Goal: Information Seeking & Learning: Check status

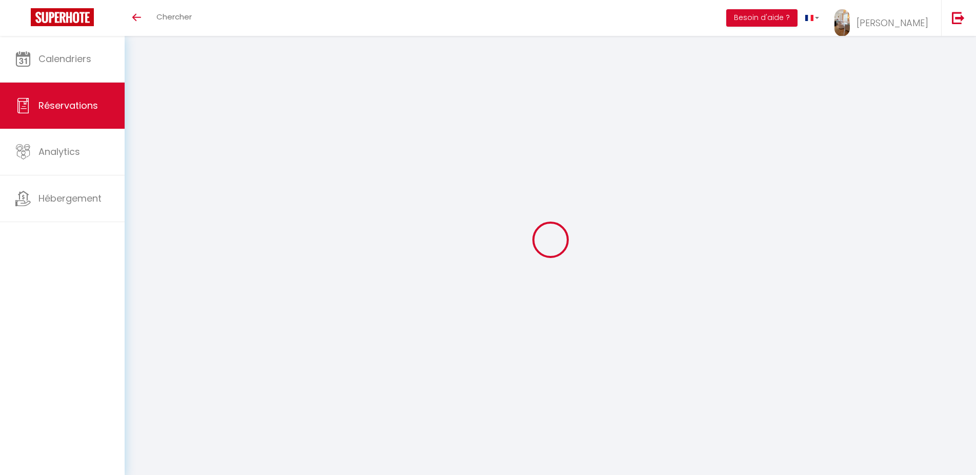
select select
checkbox input "false"
select select
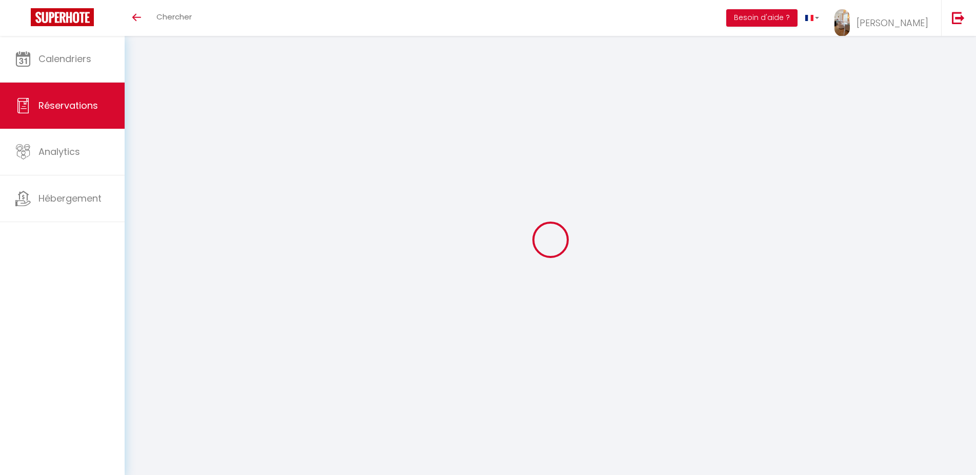
checkbox input "false"
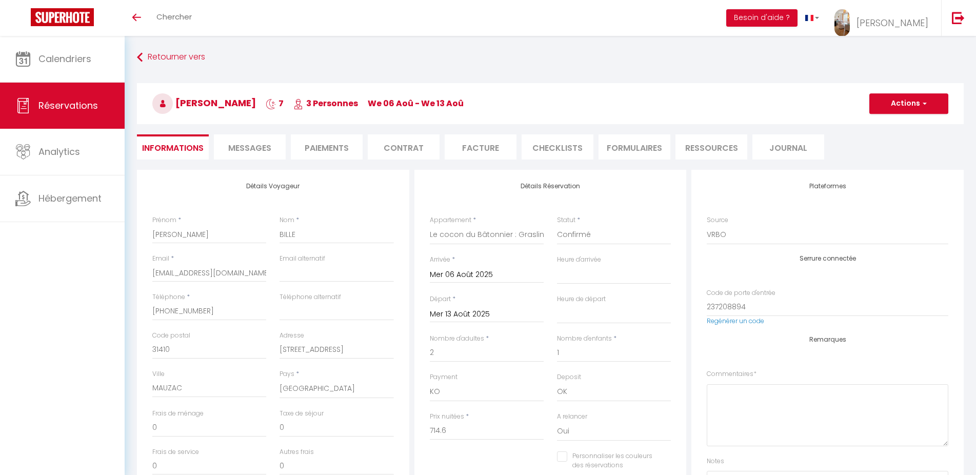
select select
checkbox input "false"
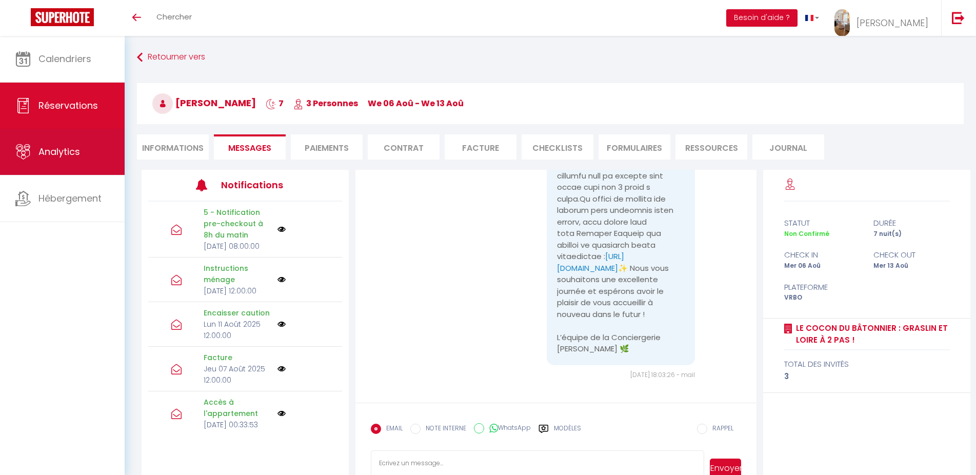
click at [90, 158] on link "Analytics" at bounding box center [62, 152] width 125 height 46
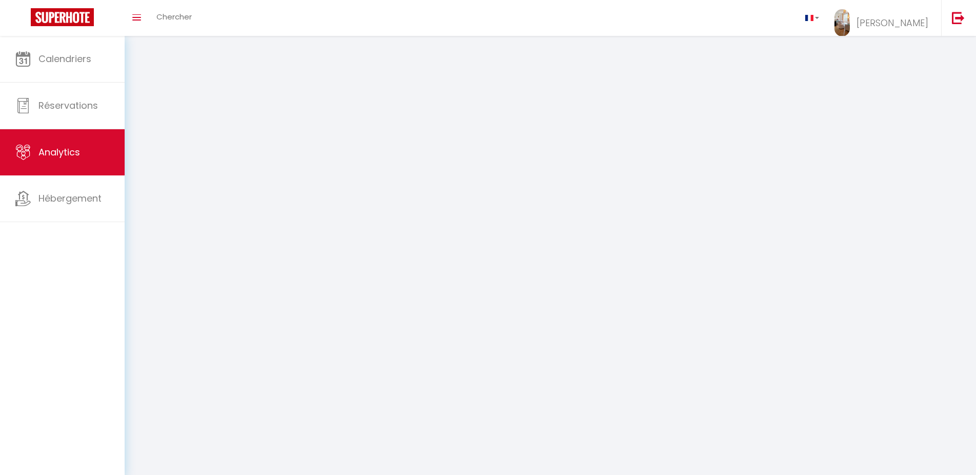
select select "2025"
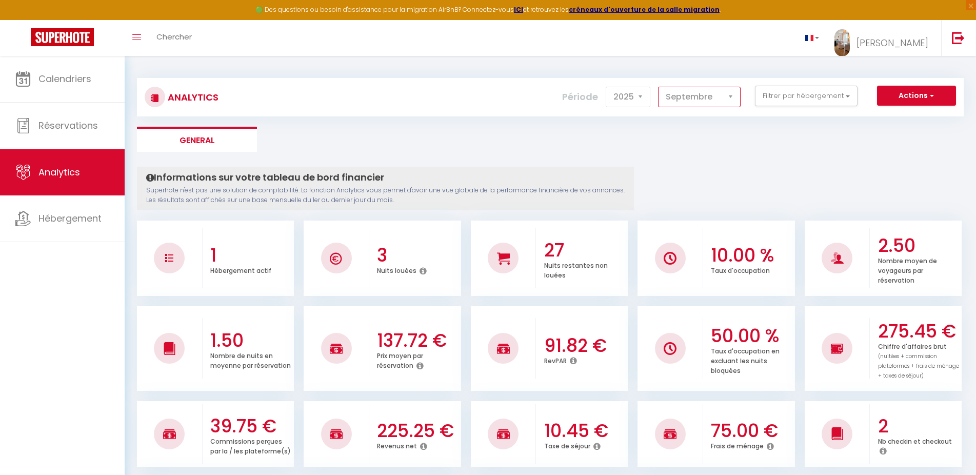
click at [658, 87] on select "[PERSON_NAME] Mars Avril Mai Juin Juillet Août Septembre Octobre Novembre Décem…" at bounding box center [699, 97] width 83 height 21
click option "Août" at bounding box center [0, 0] width 0 height 0
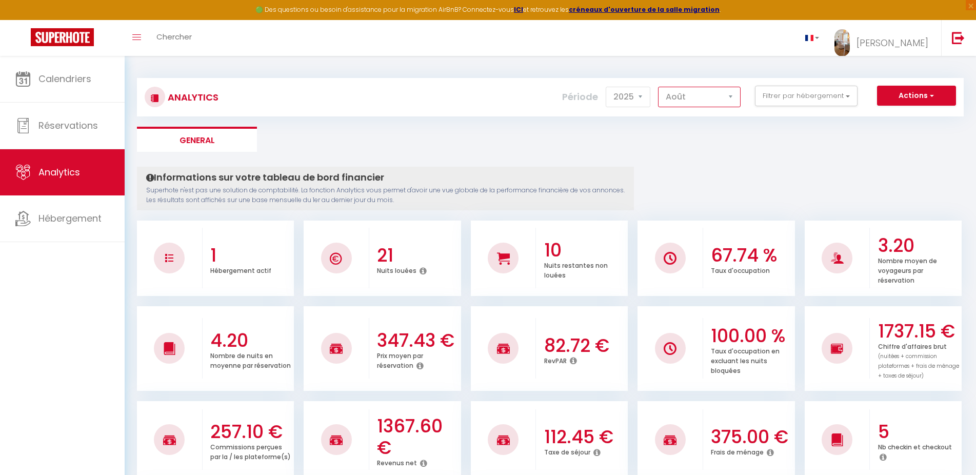
click at [658, 87] on select "[PERSON_NAME] Mars Avril Mai Juin Juillet Août Septembre Octobre Novembre Décem…" at bounding box center [699, 97] width 83 height 21
click option "Septembre" at bounding box center [0, 0] width 0 height 0
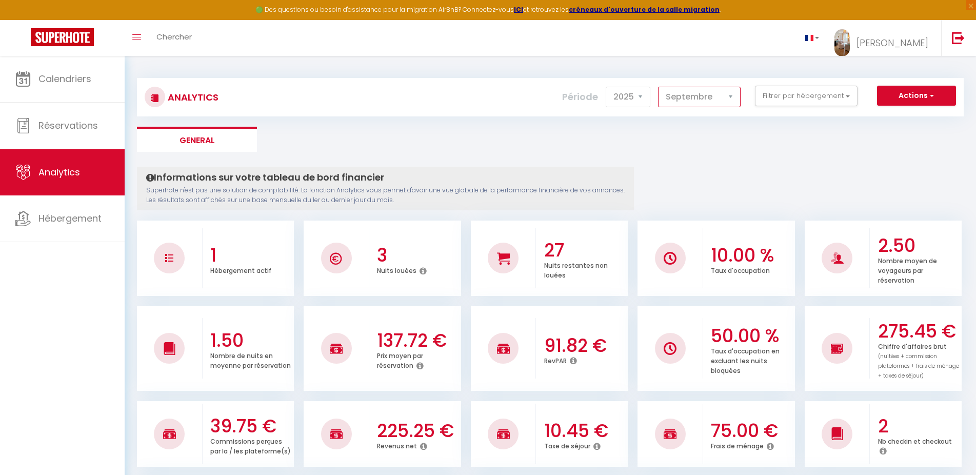
click at [658, 87] on select "[PERSON_NAME] Mars Avril Mai Juin Juillet Août Septembre Octobre Novembre Décem…" at bounding box center [699, 97] width 83 height 21
click option "Août" at bounding box center [0, 0] width 0 height 0
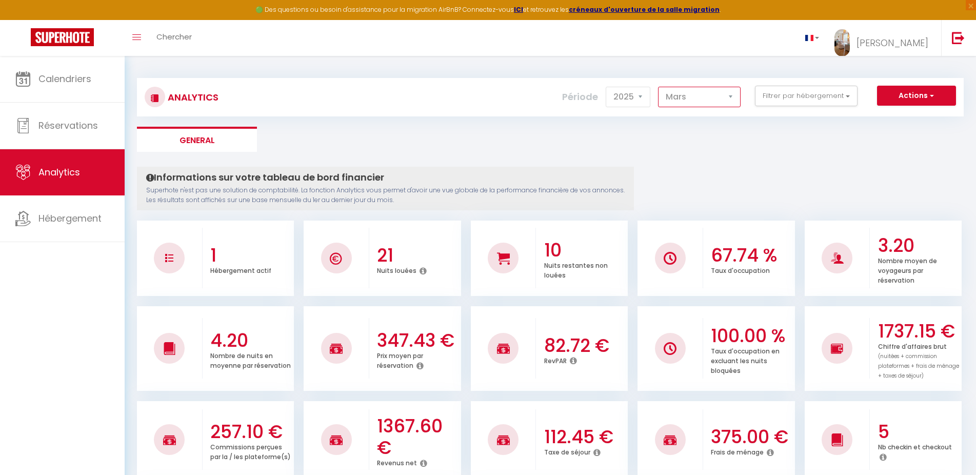
click option "Mars" at bounding box center [0, 0] width 0 height 0
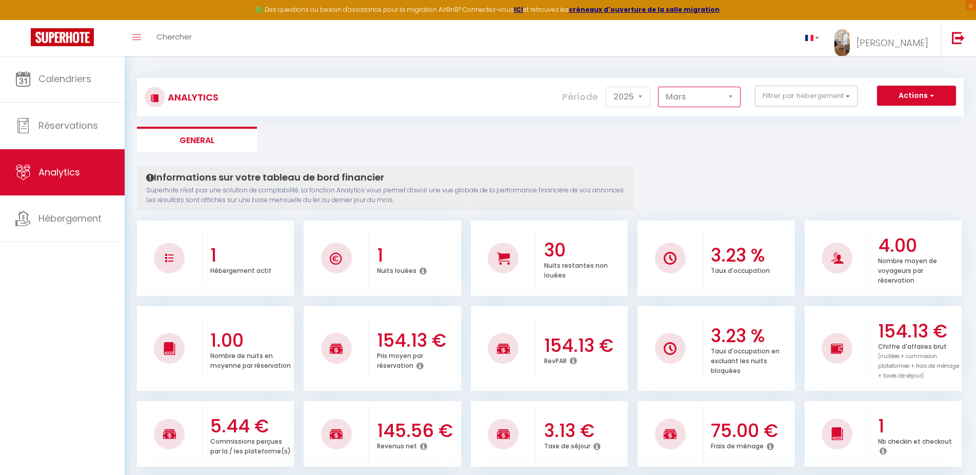
click at [658, 87] on select "[PERSON_NAME] Mars Avril Mai Juin Juillet Août Septembre Octobre Novembre Décem…" at bounding box center [699, 97] width 83 height 21
select select "9"
click option "Septembre" at bounding box center [0, 0] width 0 height 0
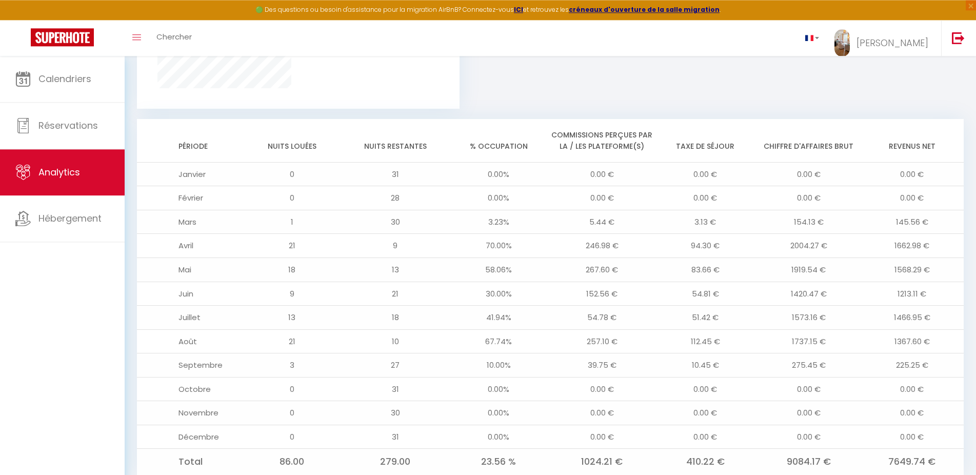
scroll to position [782, 0]
